Goal: Task Accomplishment & Management: Use online tool/utility

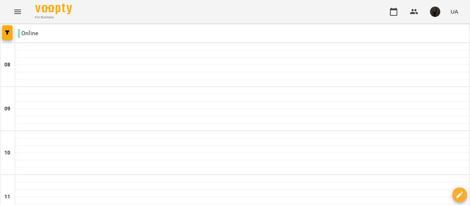
scroll to position [157, 0]
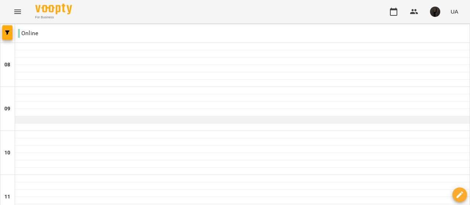
scroll to position [547, 0]
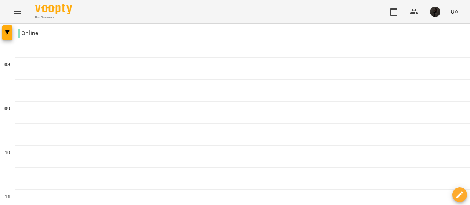
type input "**********"
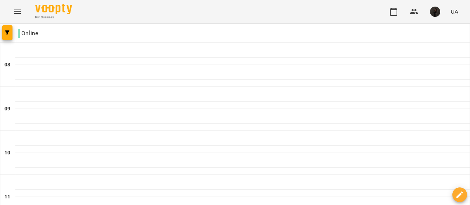
scroll to position [191, 0]
click at [437, 8] on img "button" at bounding box center [435, 12] width 10 height 10
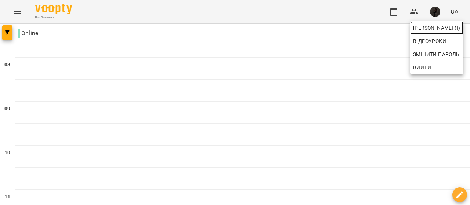
click at [437, 28] on span "[PERSON_NAME] (і)" at bounding box center [436, 28] width 47 height 9
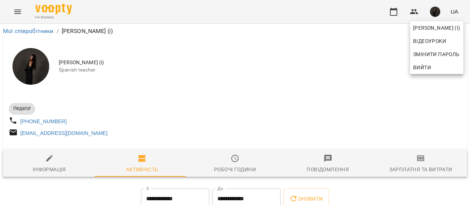
click at [409, 167] on div at bounding box center [235, 102] width 470 height 205
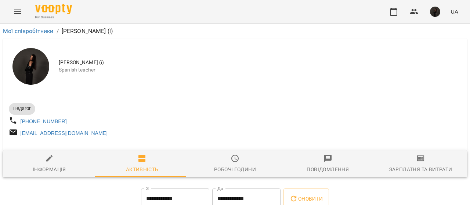
click at [416, 163] on icon "button" at bounding box center [420, 158] width 9 height 9
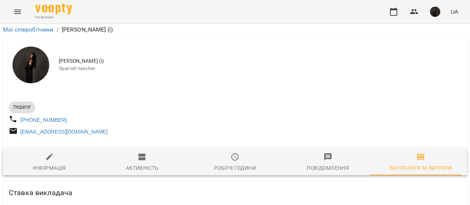
scroll to position [1927, 0]
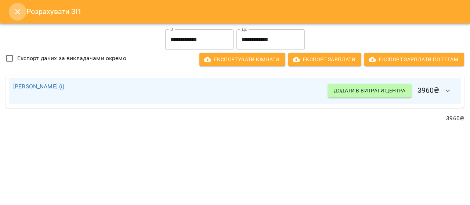
click at [16, 12] on icon "Close" at bounding box center [17, 11] width 9 height 9
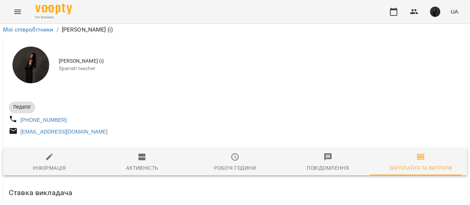
scroll to position [399, 0]
